Goal: Information Seeking & Learning: Learn about a topic

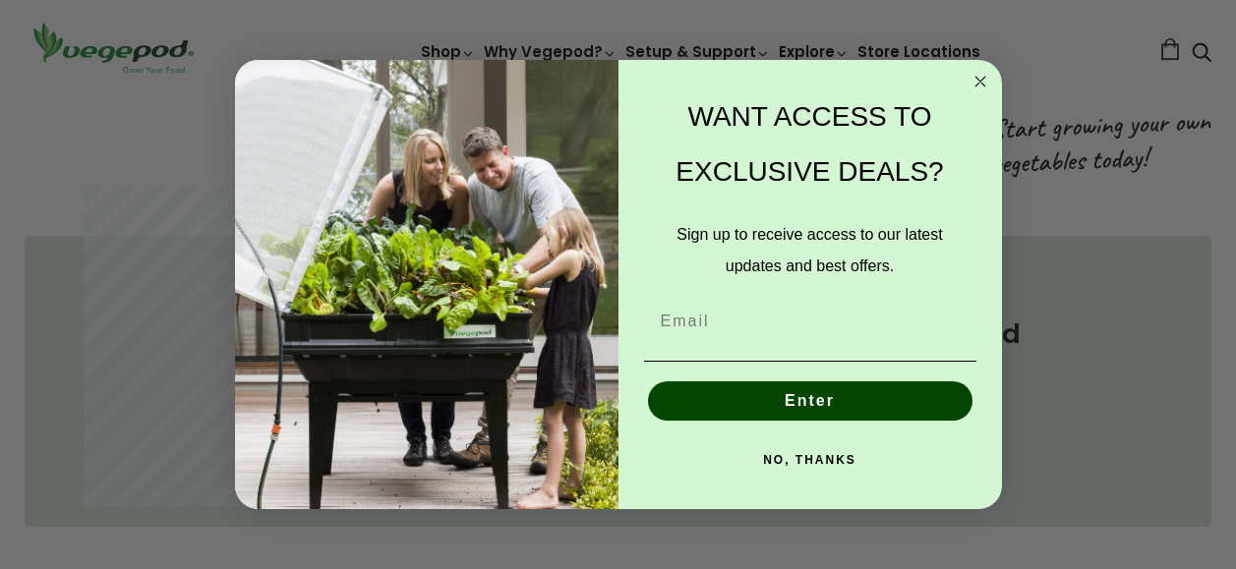
scroll to position [0, 293]
click at [977, 76] on circle "Close dialog" at bounding box center [979, 82] width 23 height 23
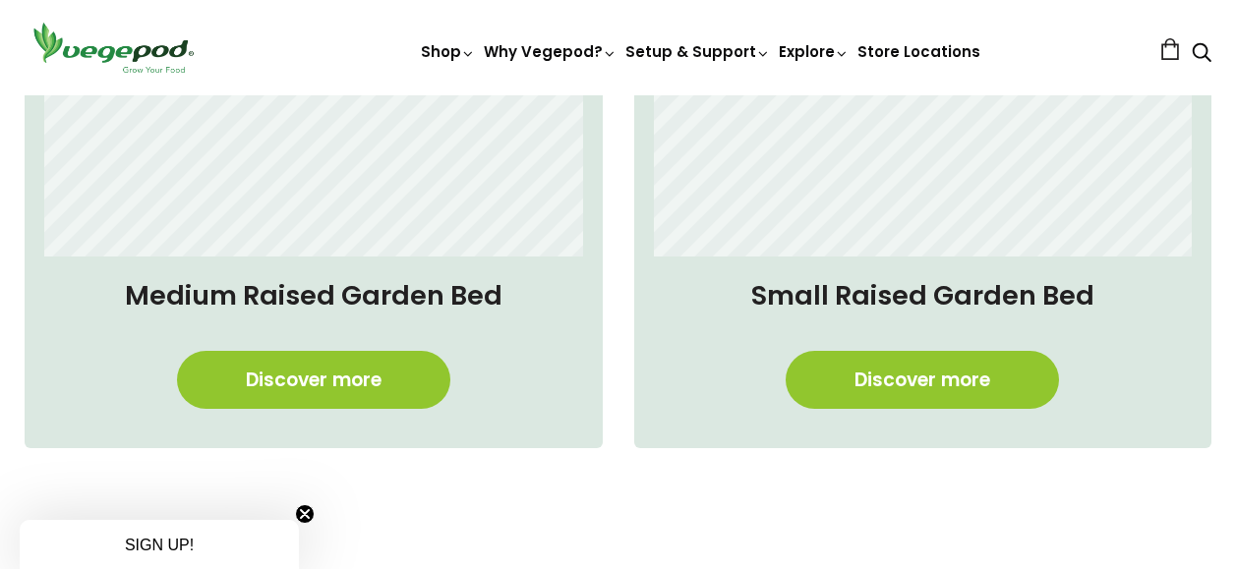
scroll to position [1671, 0]
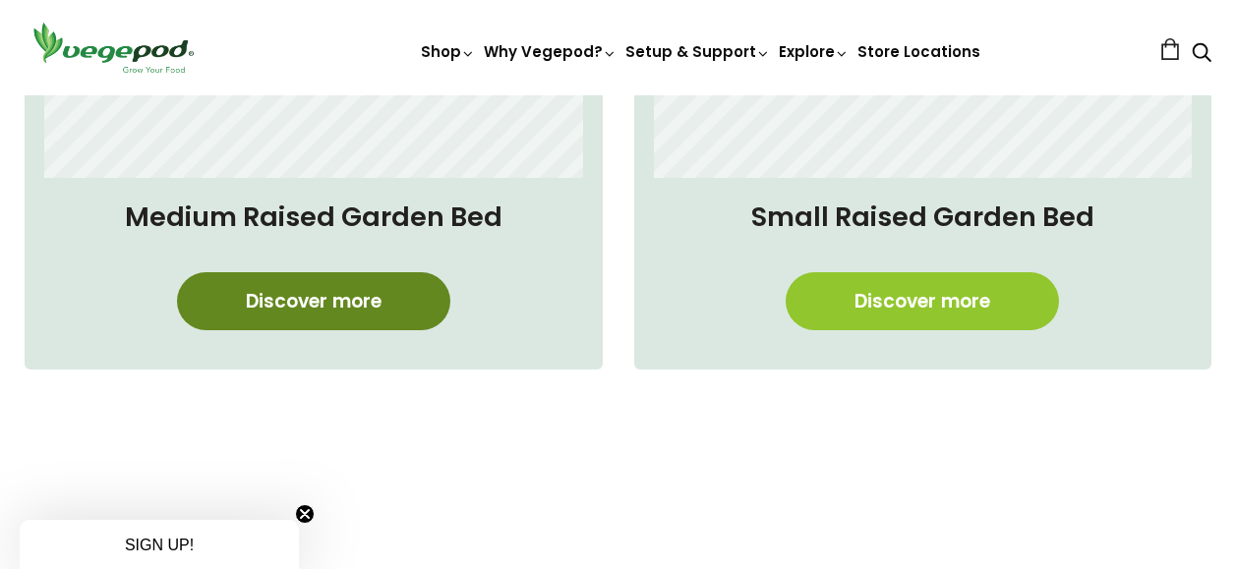
click at [358, 295] on link "Discover more" at bounding box center [313, 301] width 273 height 58
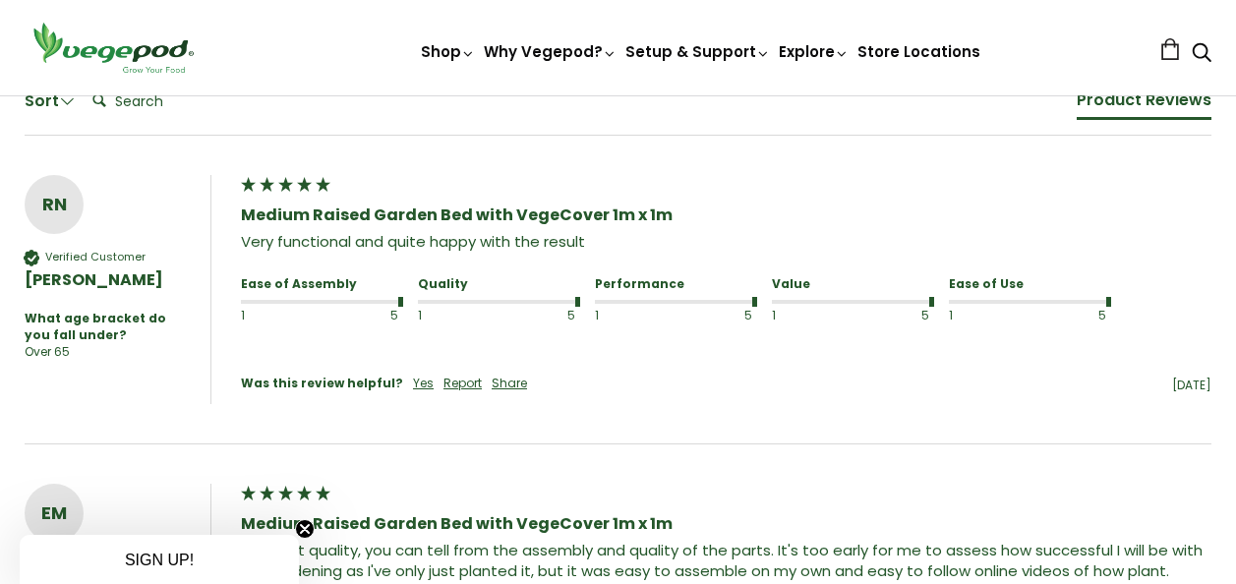
scroll to position [1573, 0]
